Goal: Information Seeking & Learning: Check status

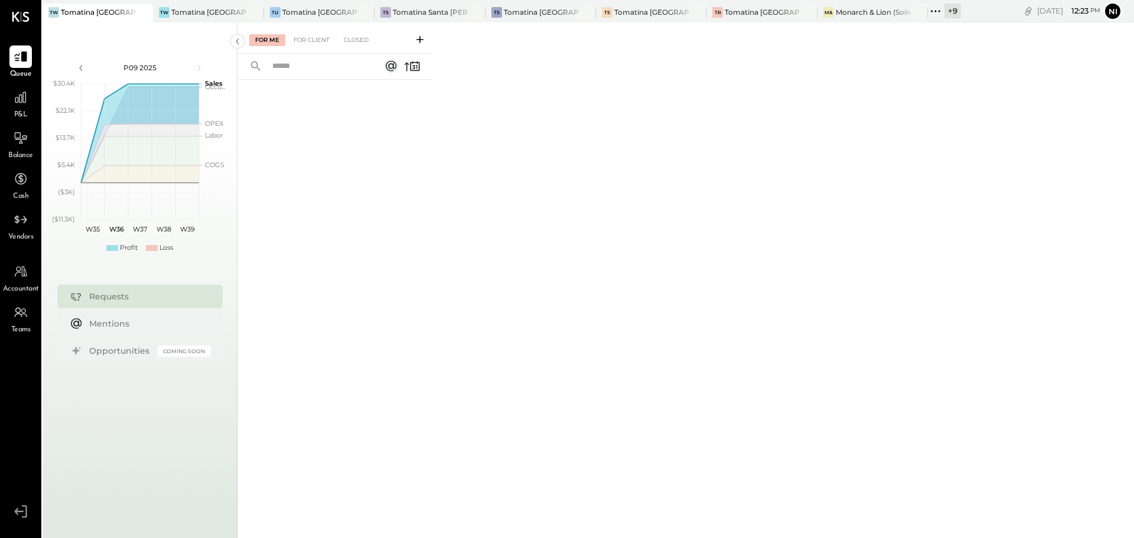
click at [940, 7] on icon at bounding box center [935, 11] width 15 height 15
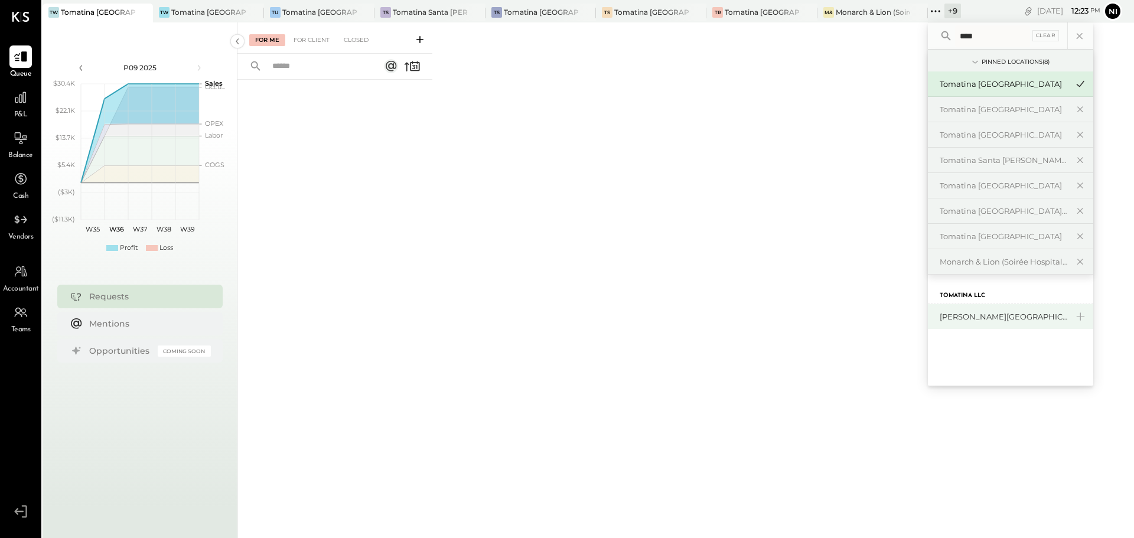
type input "****"
click at [979, 320] on div "[PERSON_NAME][GEOGRAPHIC_DATA]" at bounding box center [1004, 316] width 128 height 11
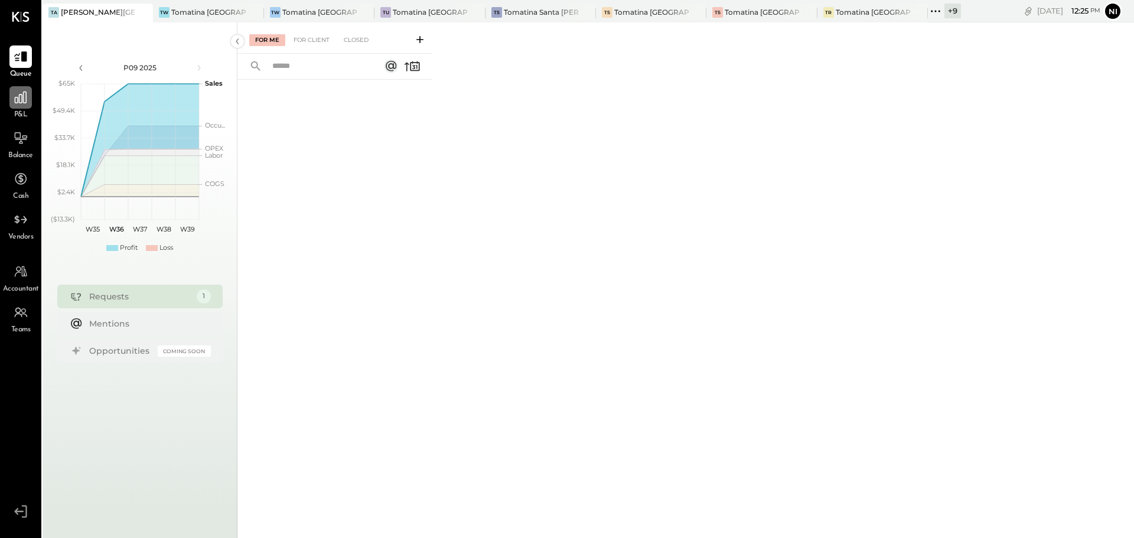
click at [28, 104] on icon at bounding box center [20, 97] width 15 height 15
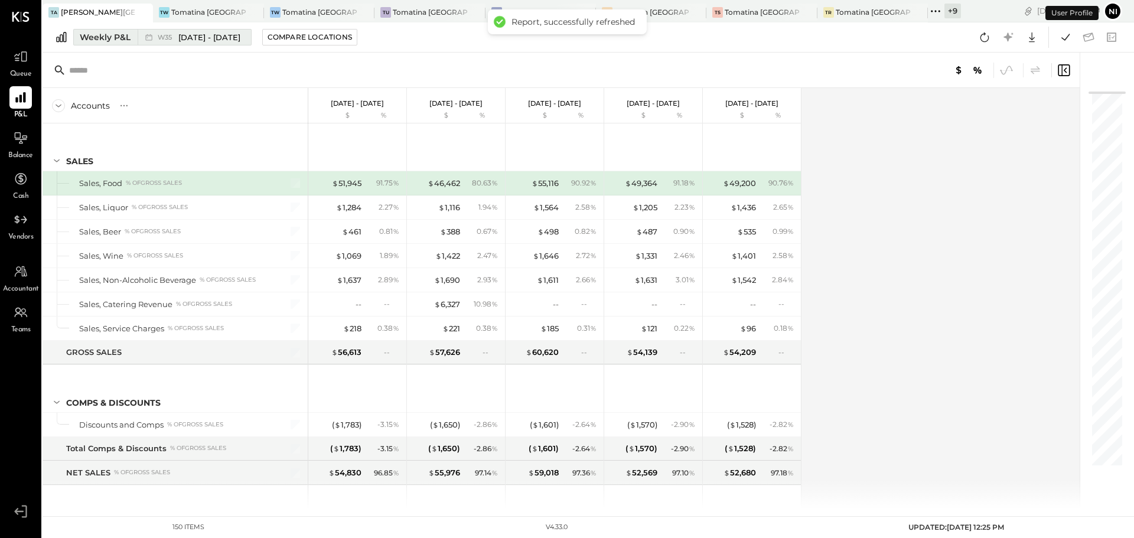
click at [110, 38] on div "Weekly P&L" at bounding box center [105, 37] width 51 height 12
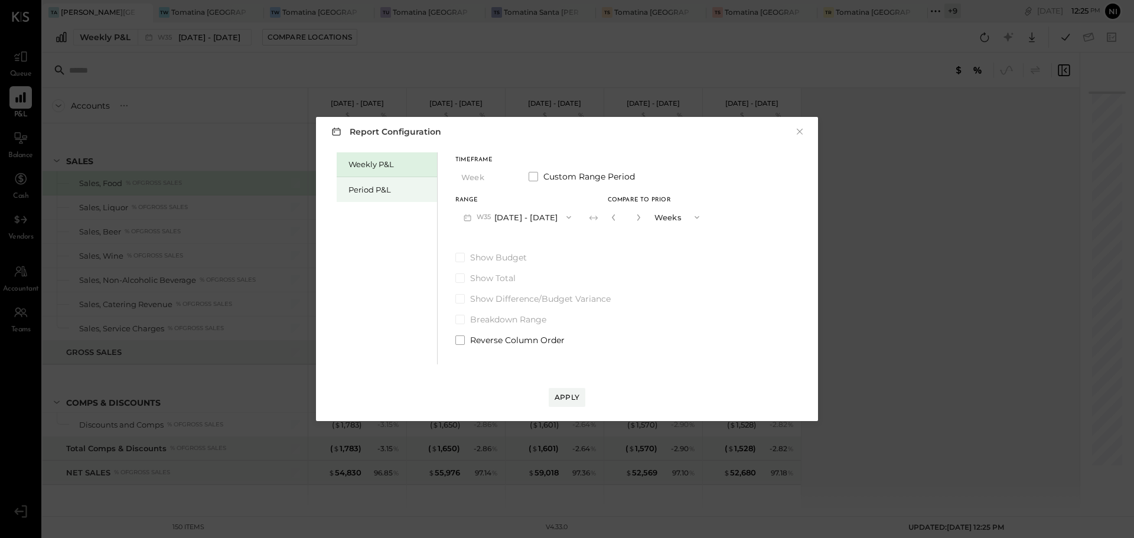
click at [373, 194] on div "Period P&L" at bounding box center [389, 189] width 83 height 11
click at [500, 219] on button "P09 [DATE] - [DATE]" at bounding box center [516, 217] width 123 height 22
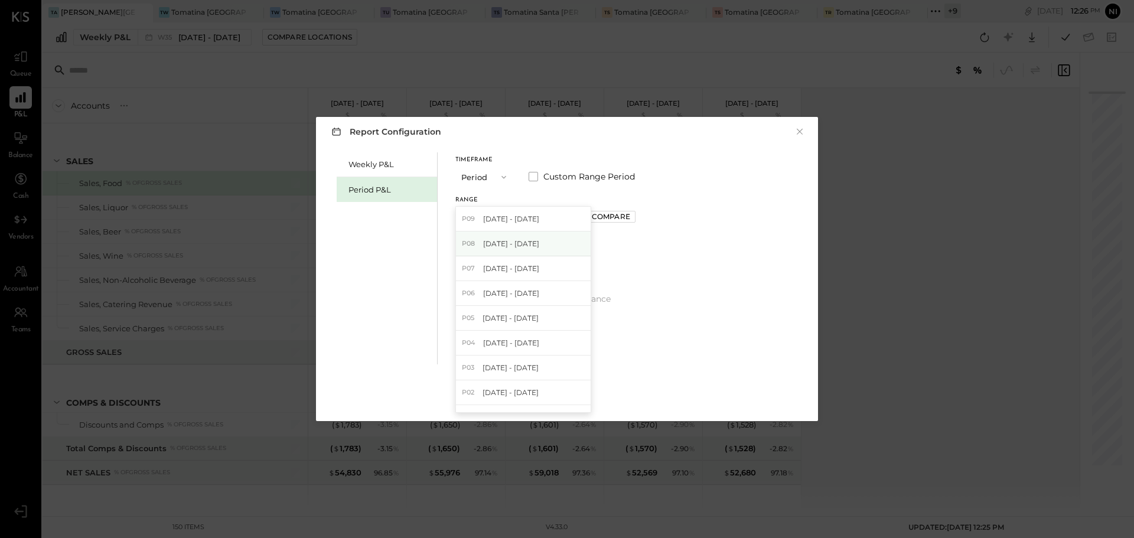
click at [498, 250] on div "P08 [DATE] - [DATE]" at bounding box center [523, 244] width 135 height 25
click at [561, 400] on div "Apply" at bounding box center [567, 397] width 25 height 10
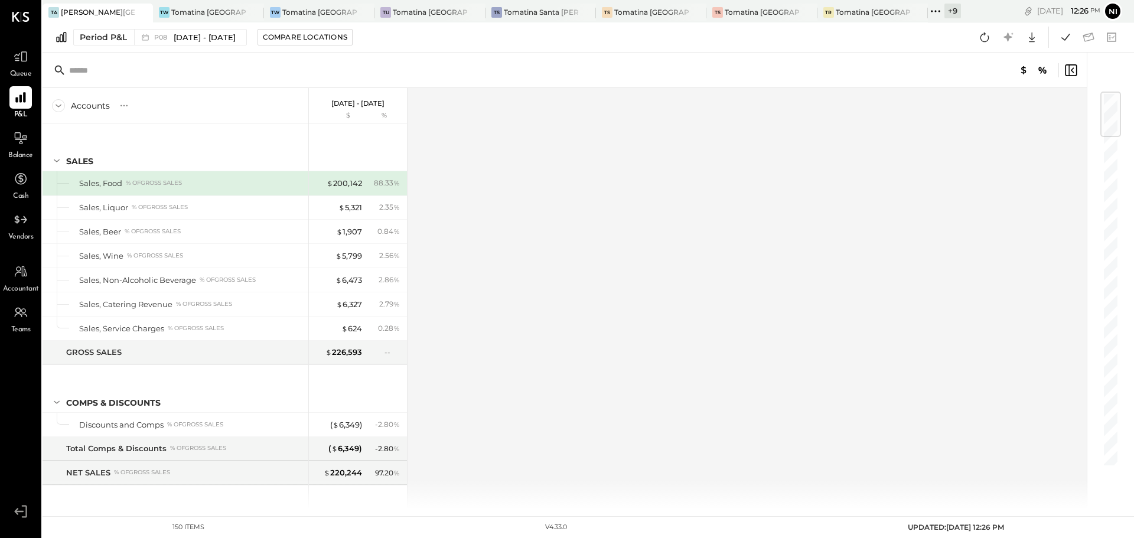
scroll to position [2165, 0]
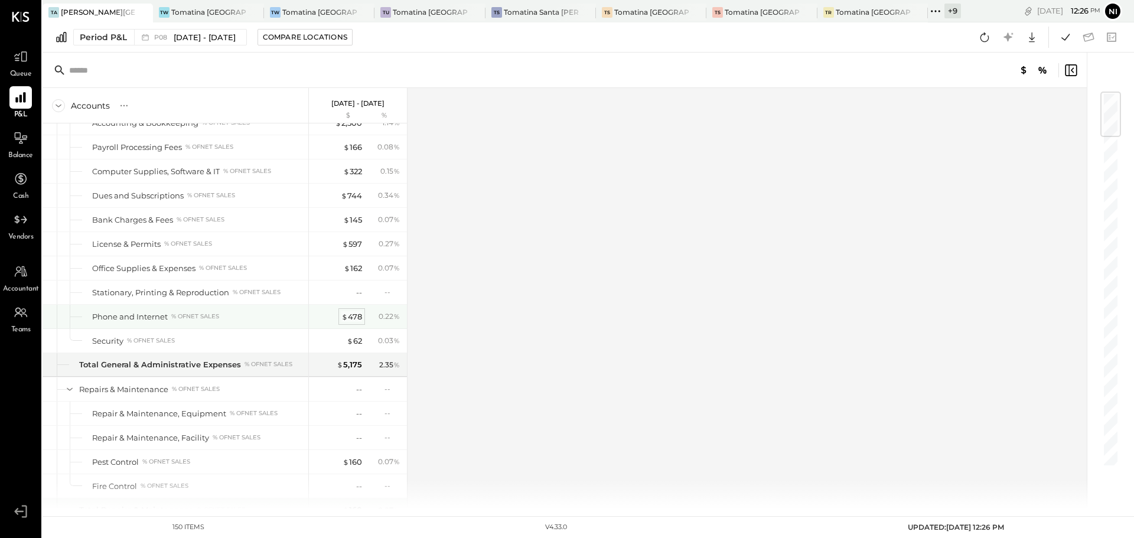
click at [354, 319] on div "$ 478" at bounding box center [351, 316] width 21 height 11
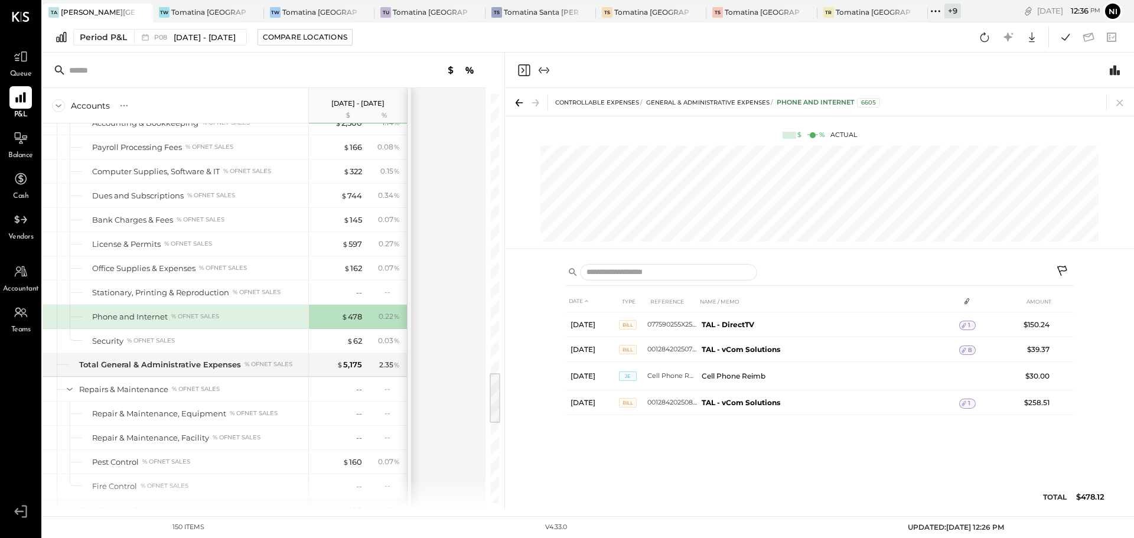
drag, startPoint x: 1120, startPoint y: 103, endPoint x: 685, endPoint y: 363, distance: 506.4
click at [1120, 103] on icon at bounding box center [1120, 102] width 17 height 17
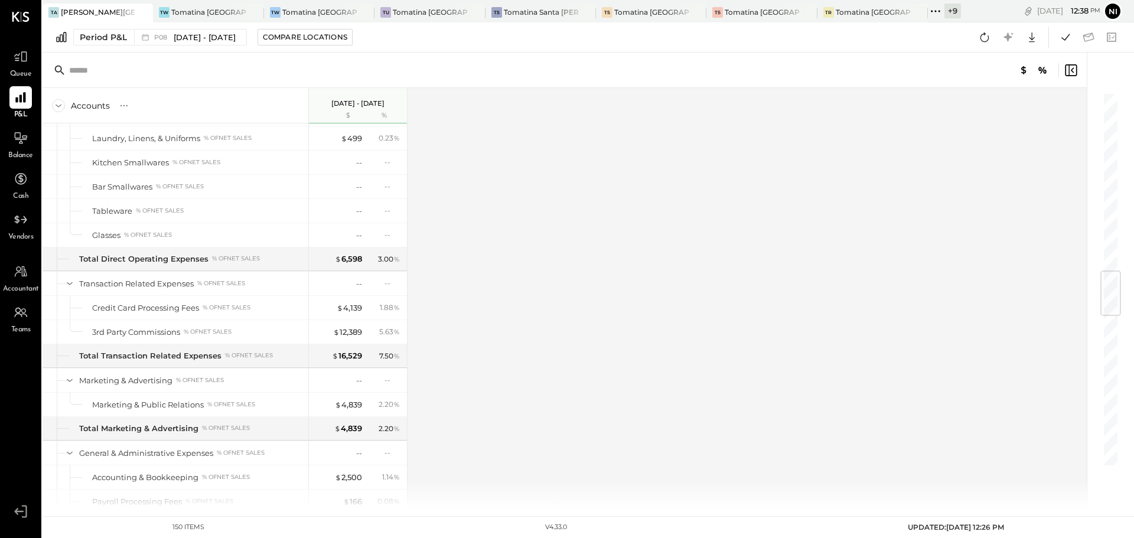
scroll to position [1515, 0]
